Goal: Task Accomplishment & Management: Use online tool/utility

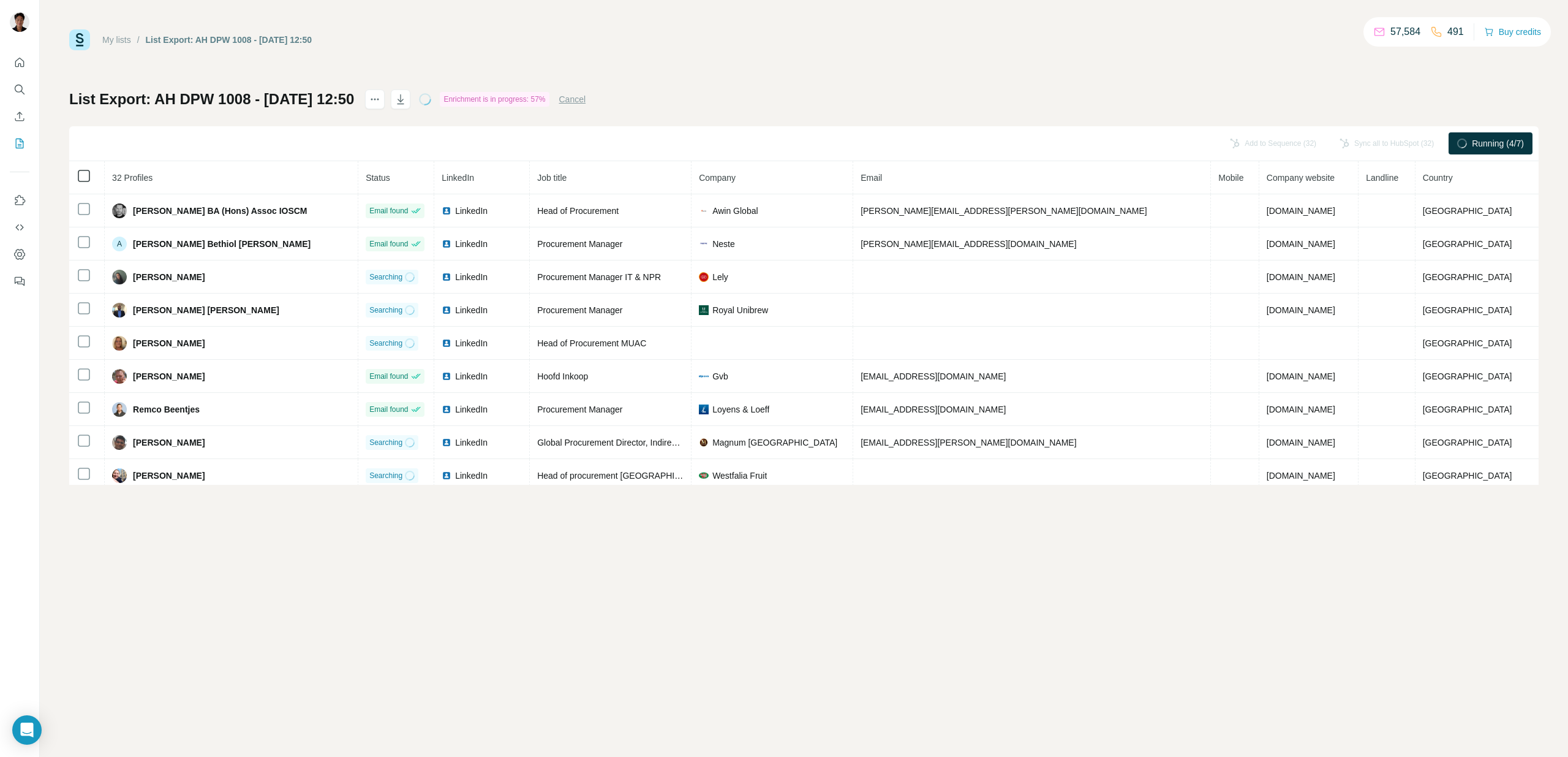
click at [81, 169] on icon at bounding box center [84, 176] width 14 height 14
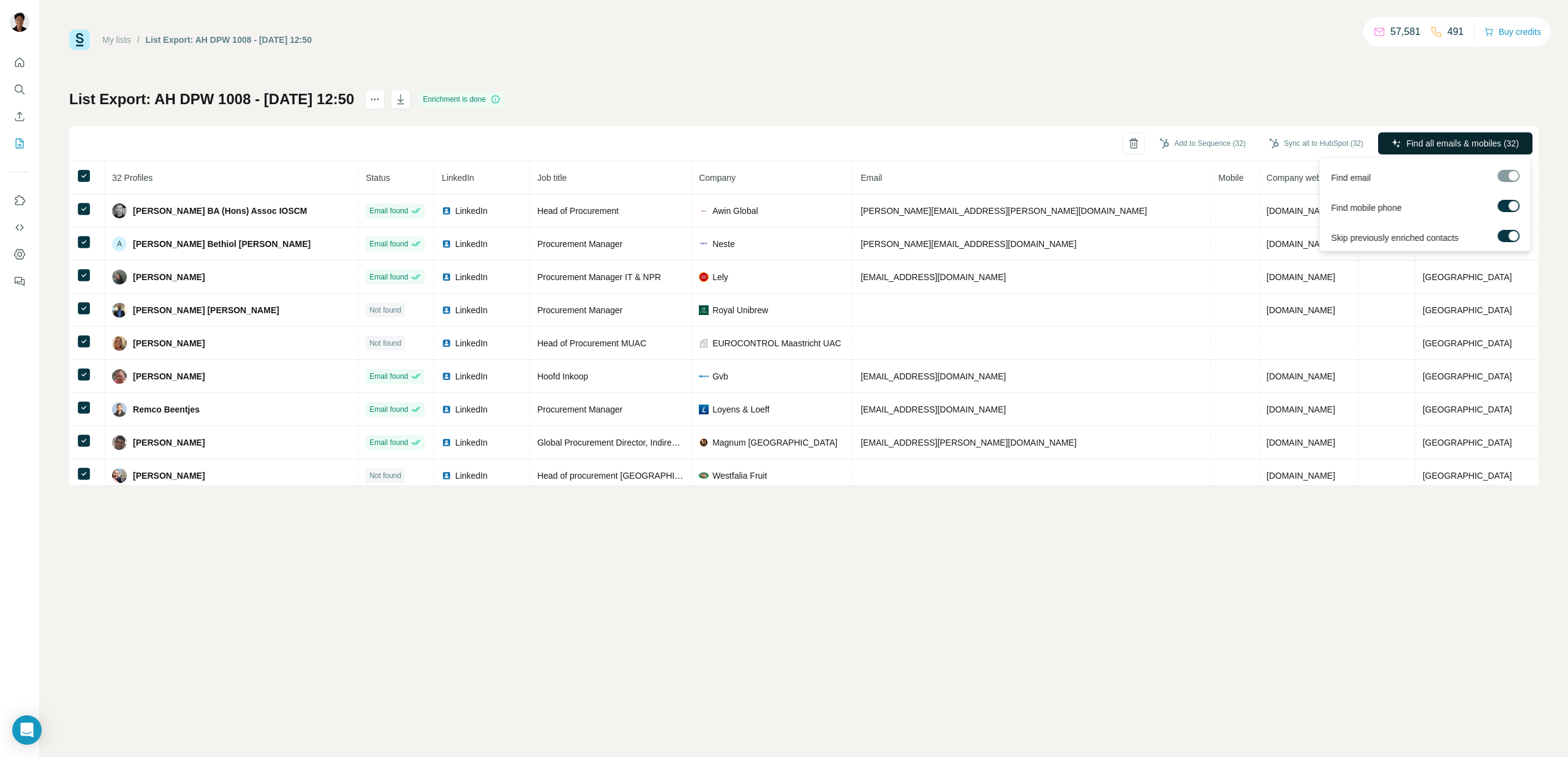
click at [1459, 148] on span "Find all emails & mobiles (32)" at bounding box center [1463, 144] width 112 height 12
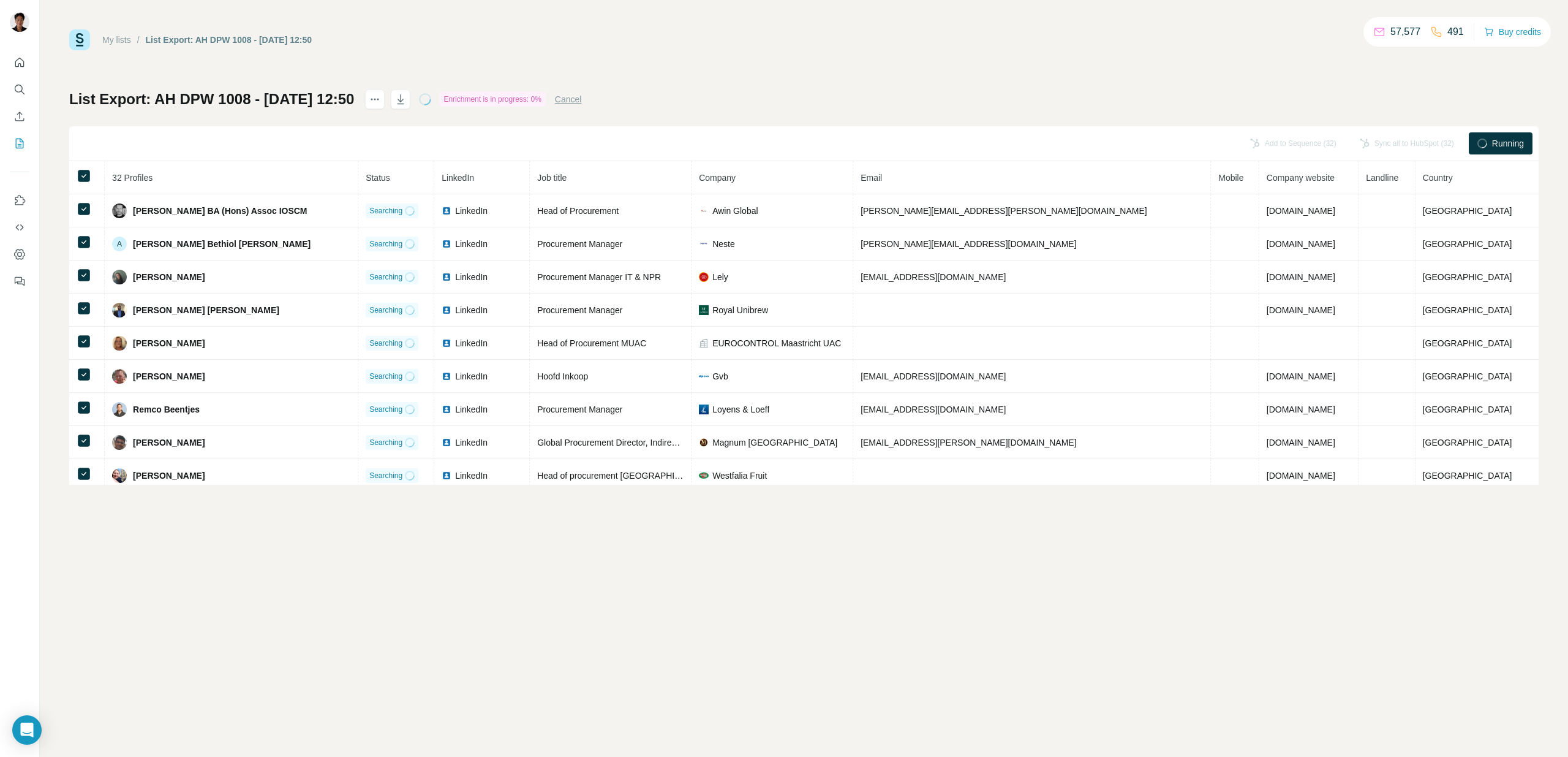
click at [243, 99] on h1 "List Export: AH DPW 1008 - [DATE] 12:50" at bounding box center [211, 100] width 285 height 20
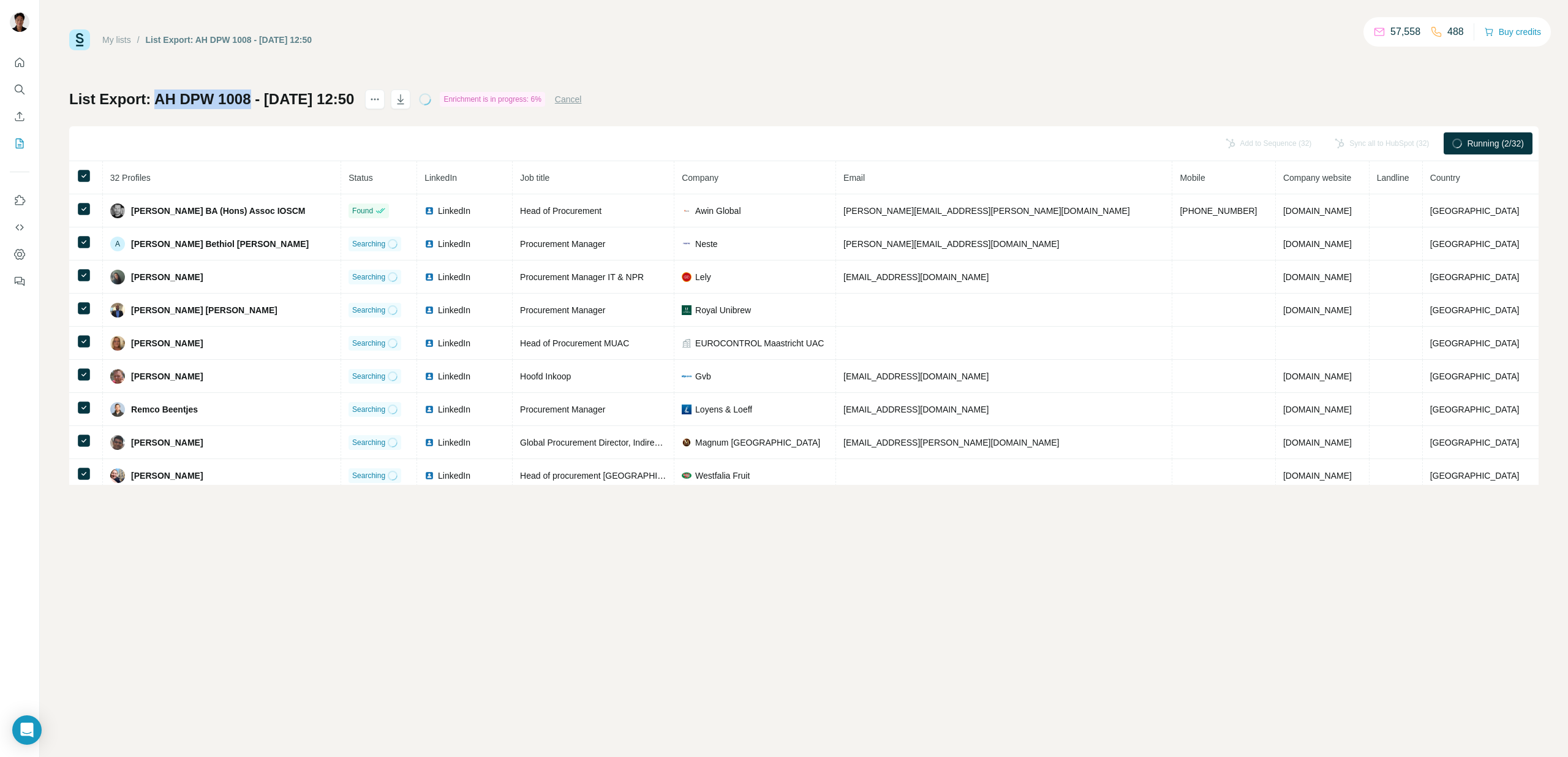
drag, startPoint x: 251, startPoint y: 98, endPoint x: 156, endPoint y: 98, distance: 95.0
click at [156, 98] on h1 "List Export: AH DPW 1008 - [DATE] 12:50" at bounding box center [211, 100] width 285 height 20
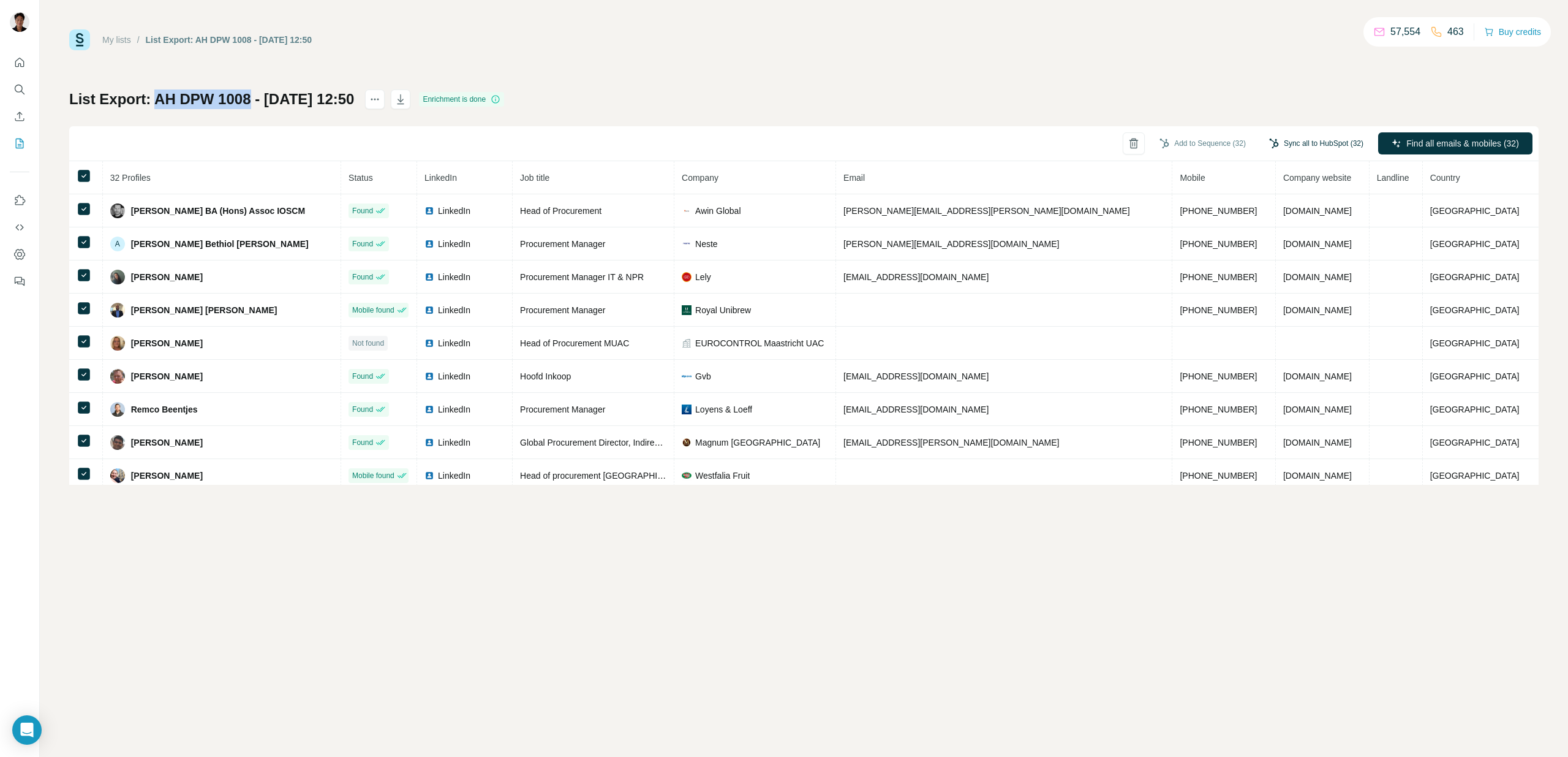
click at [1308, 140] on button "Sync all to HubSpot (32)" at bounding box center [1317, 144] width 112 height 18
click at [1274, 248] on button "Sync all to HubSpot" at bounding box center [1299, 251] width 136 height 24
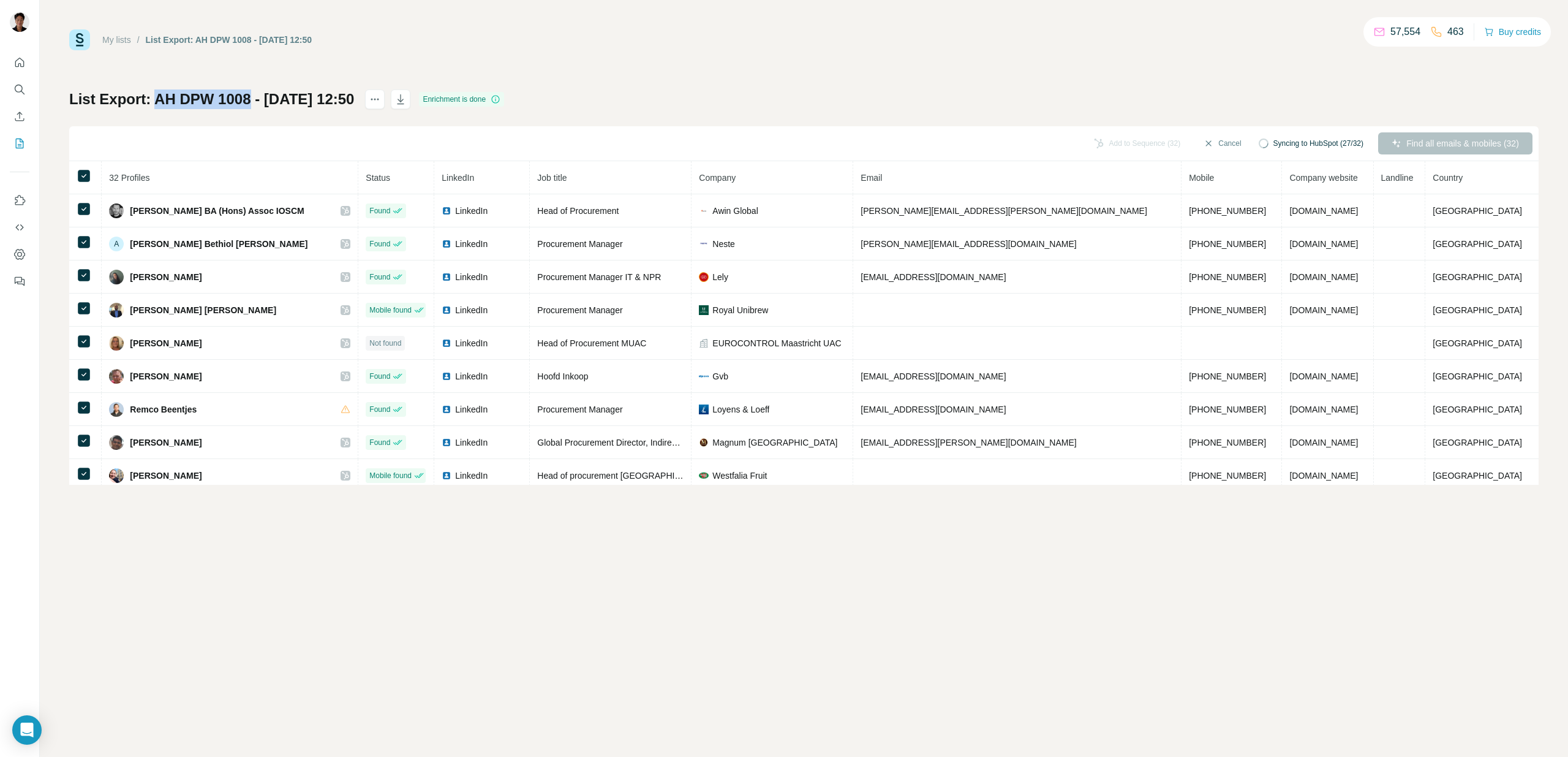
copy h1 "AH DPW 1008"
